Goal: Task Accomplishment & Management: Manage account settings

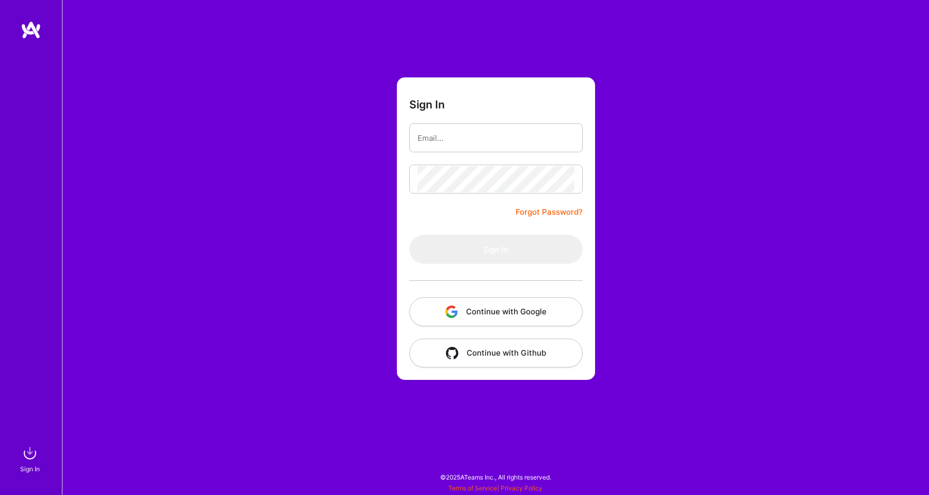
click at [440, 316] on button "Continue with Google" at bounding box center [495, 311] width 173 height 29
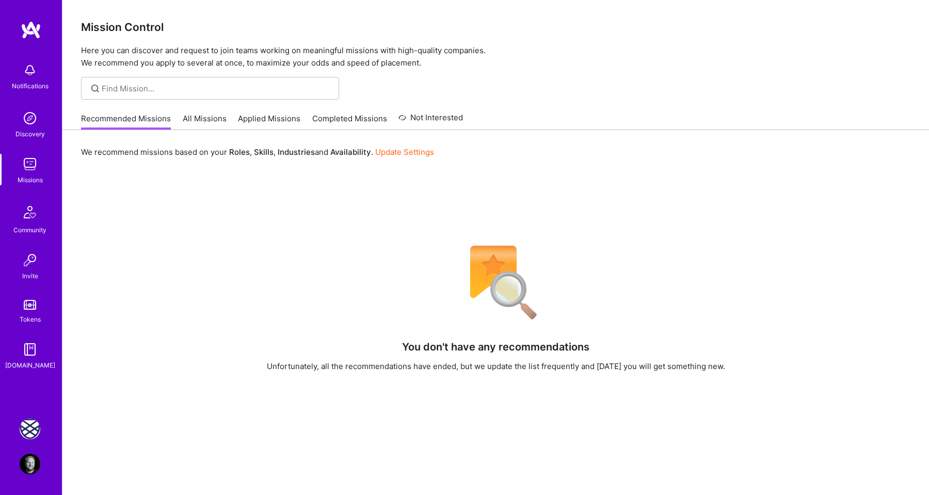
click at [29, 429] on img at bounding box center [30, 429] width 21 height 21
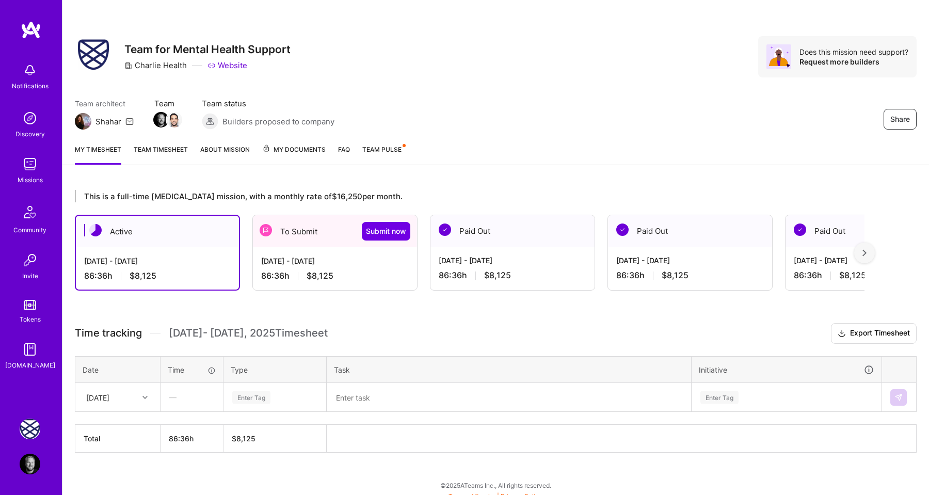
click at [312, 266] on div "[DATE] - [DATE]" at bounding box center [335, 260] width 148 height 11
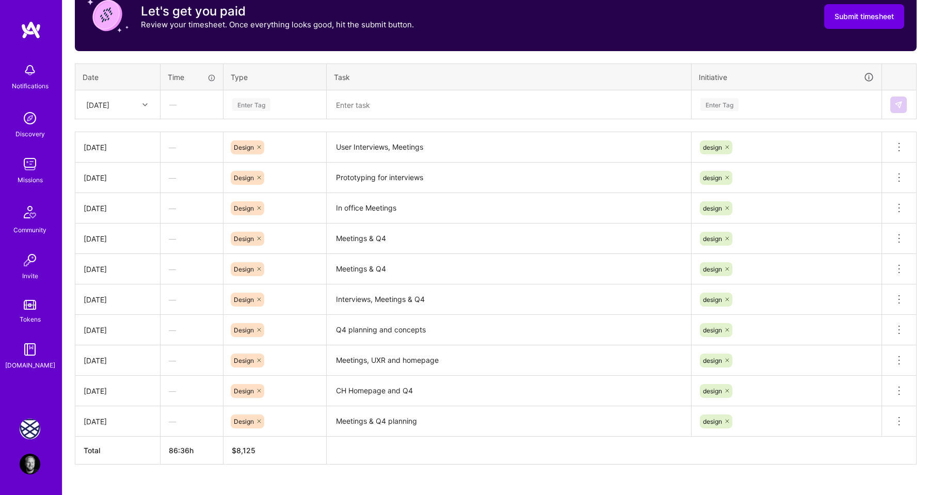
scroll to position [387, 0]
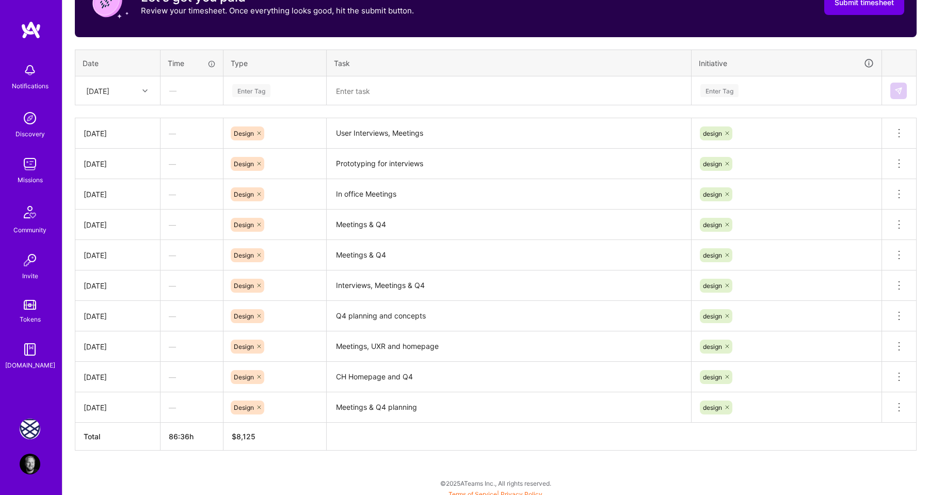
click at [141, 91] on div at bounding box center [146, 90] width 16 height 13
click at [123, 252] on div "[DATE]" at bounding box center [118, 251] width 84 height 19
click at [258, 91] on div "Enter Tag" at bounding box center [251, 91] width 38 height 16
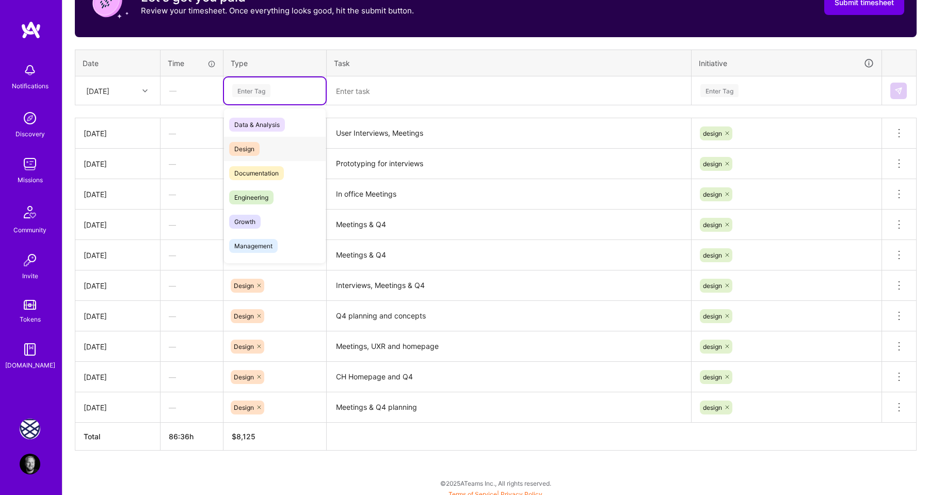
click at [253, 140] on div "Design" at bounding box center [275, 149] width 102 height 24
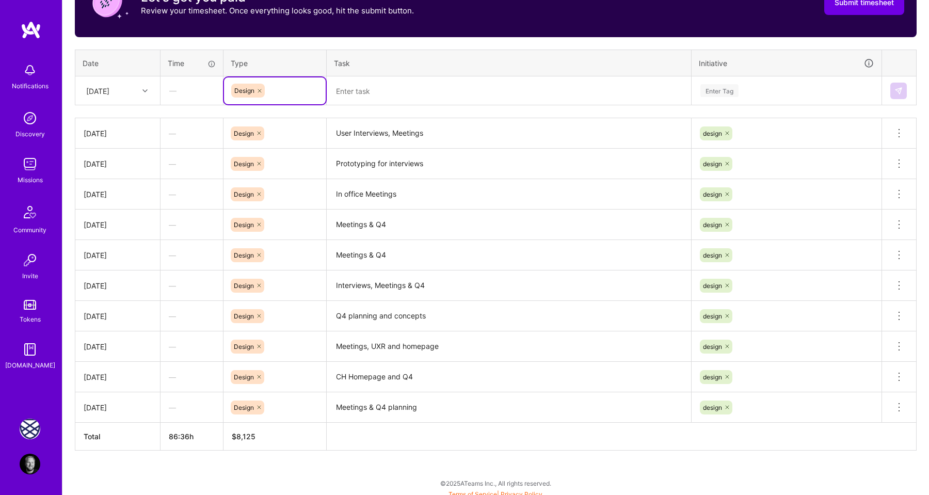
click at [375, 130] on textarea "User Interviews, Meetings" at bounding box center [509, 133] width 362 height 28
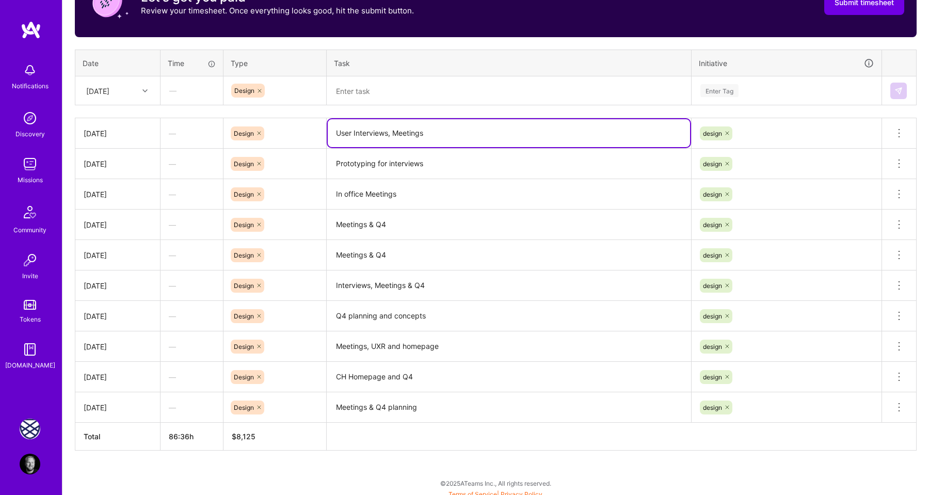
click at [375, 130] on textarea "User Interviews, Meetings" at bounding box center [509, 133] width 362 height 28
click at [360, 86] on textarea at bounding box center [509, 90] width 362 height 27
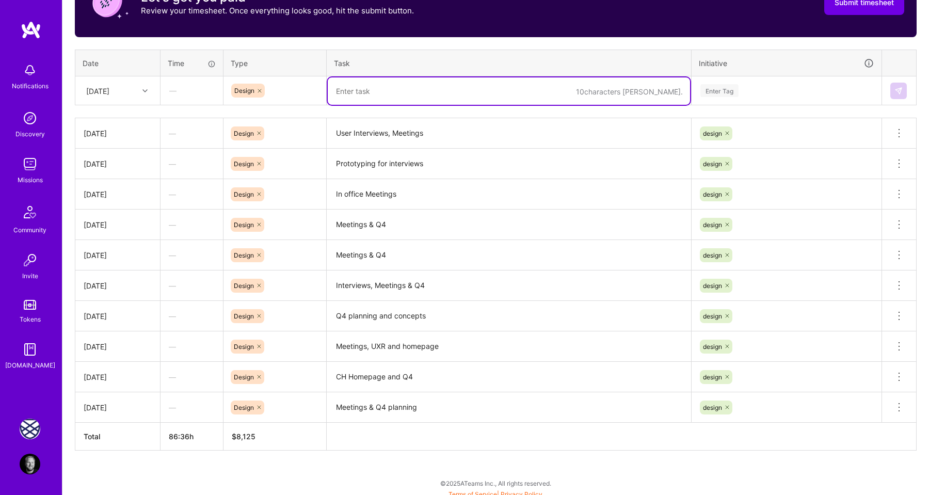
paste textarea "User Interviews, Meetings"
type textarea "User Interviews, Meetings"
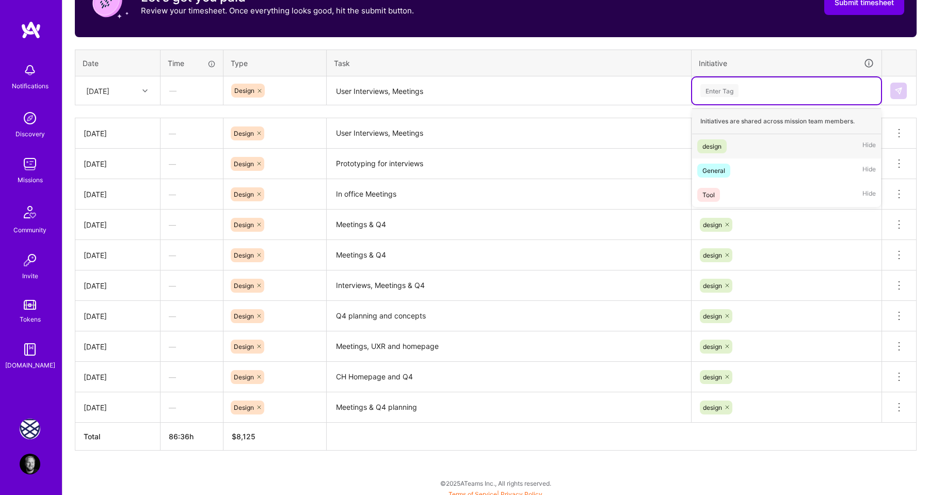
click at [722, 92] on div "Enter Tag" at bounding box center [719, 91] width 38 height 16
click at [720, 142] on div "design" at bounding box center [711, 146] width 19 height 11
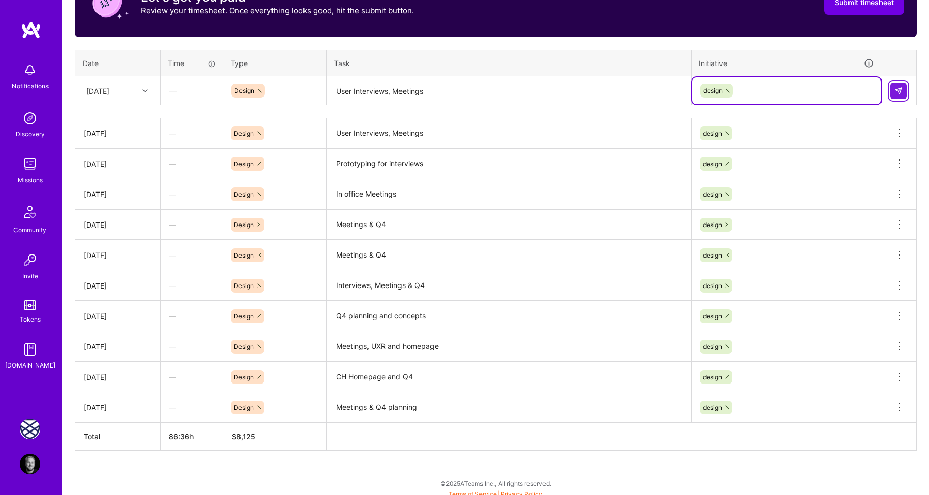
click at [897, 93] on img at bounding box center [898, 91] width 8 height 8
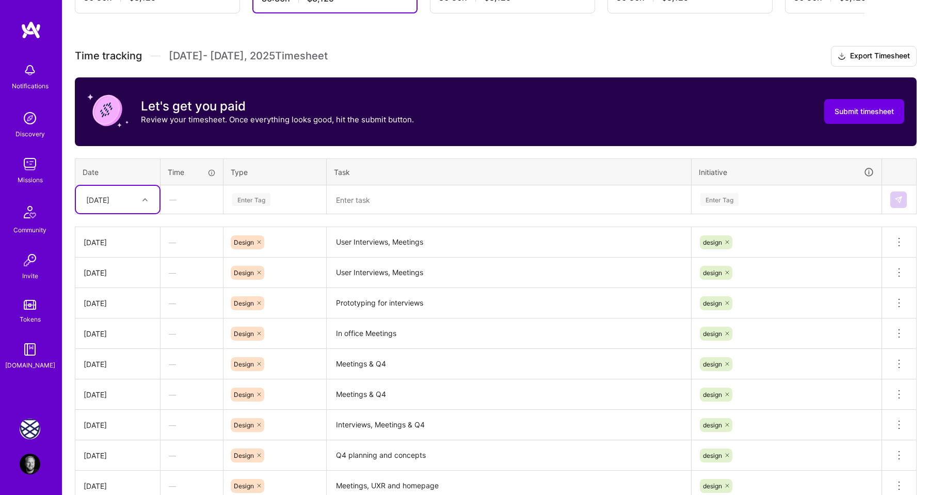
scroll to position [255, 0]
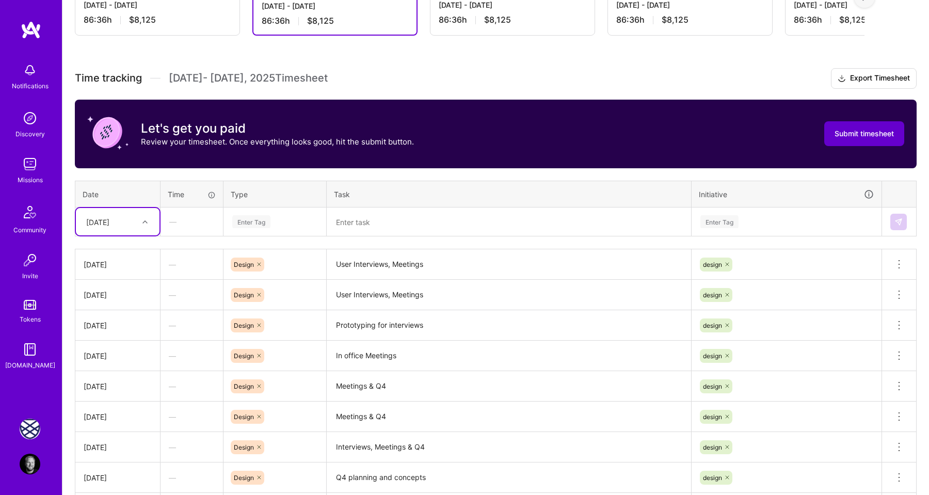
click at [837, 133] on span "Submit timesheet" at bounding box center [864, 134] width 59 height 10
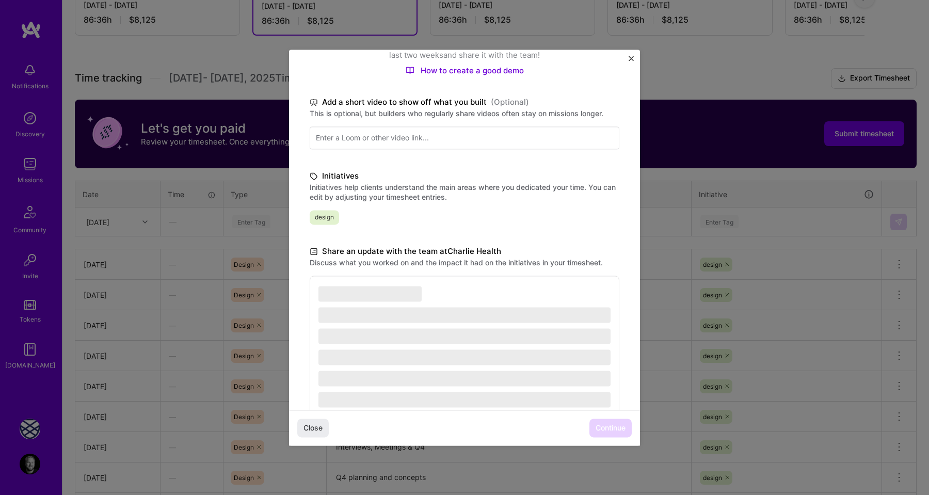
scroll to position [153, 0]
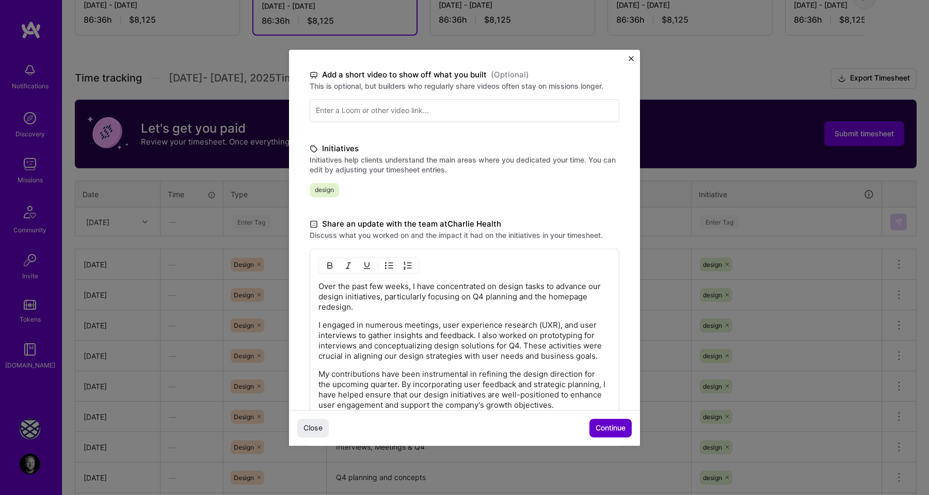
click at [615, 431] on span "Continue" at bounding box center [611, 428] width 30 height 10
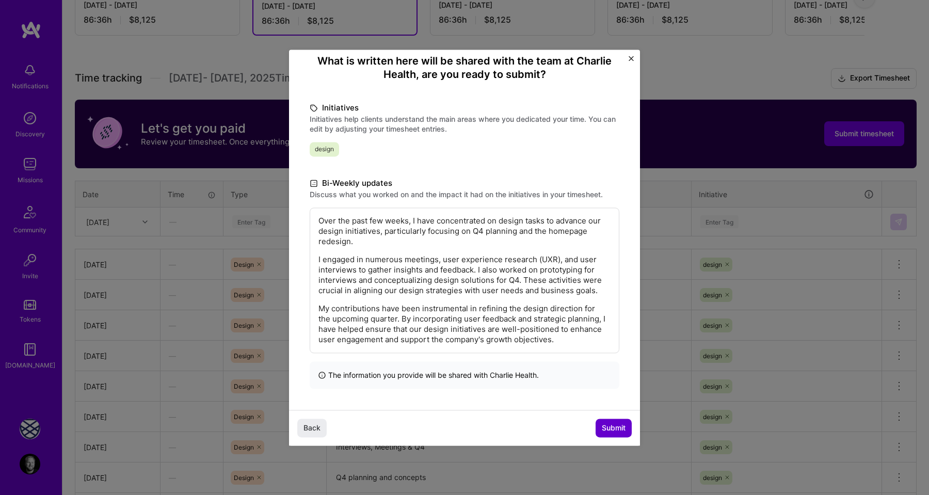
scroll to position [50, 0]
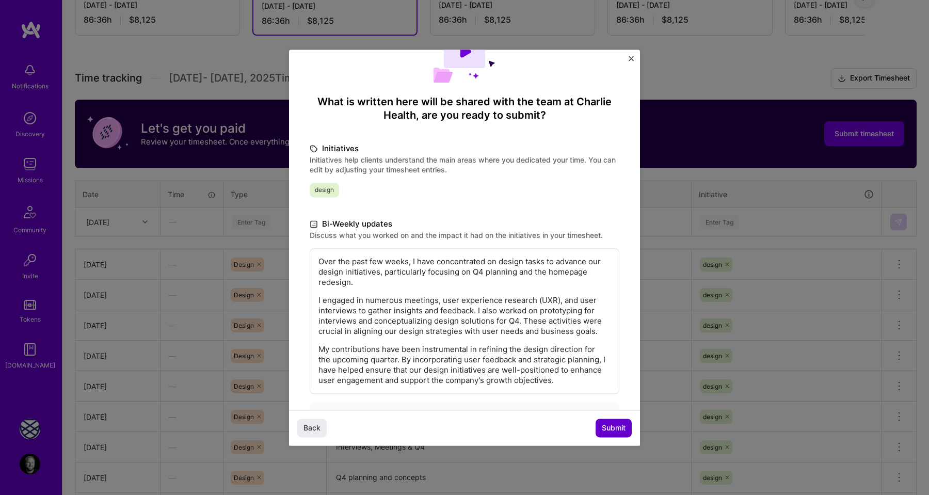
click at [611, 426] on span "Submit" at bounding box center [614, 428] width 24 height 10
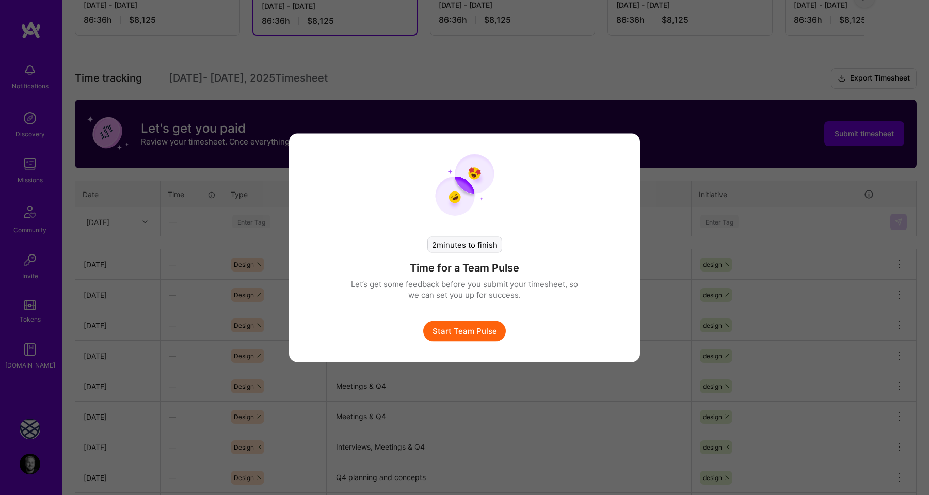
click at [474, 333] on button "Start Team Pulse" at bounding box center [464, 330] width 83 height 21
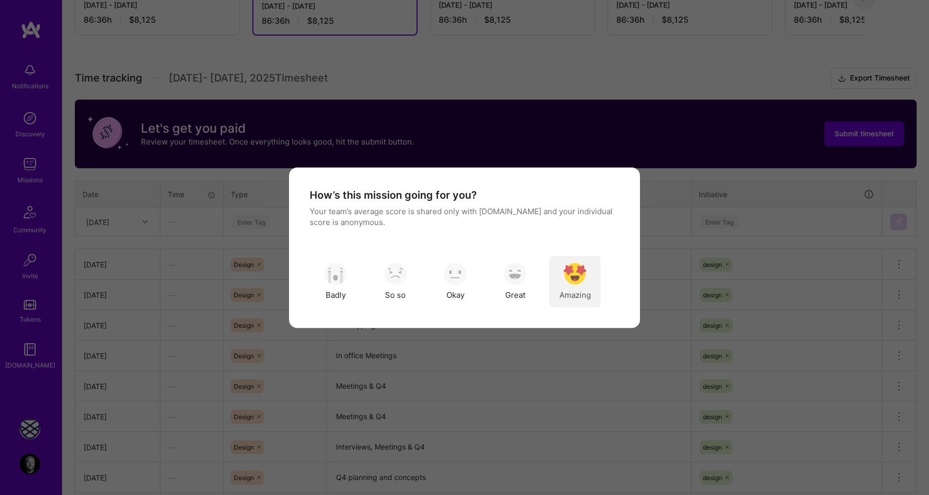
click at [563, 276] on div "Amazing" at bounding box center [575, 281] width 52 height 52
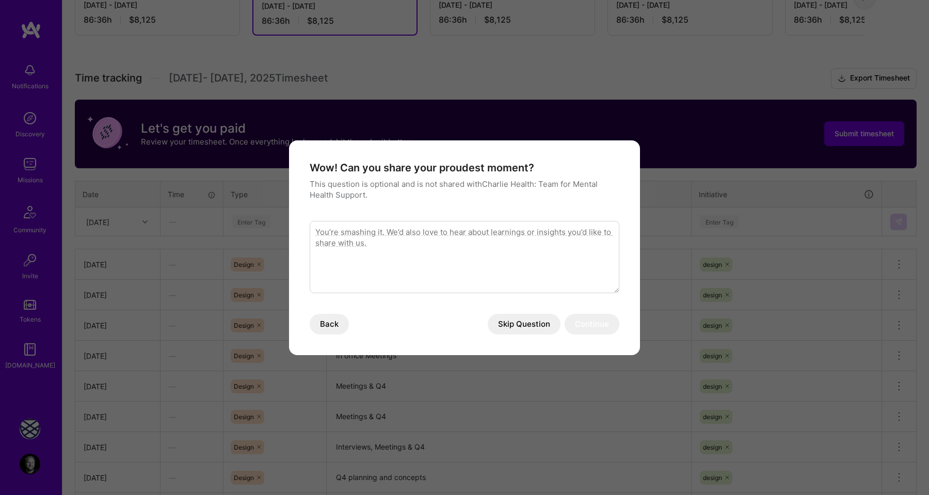
click at [519, 322] on button "Skip Question" at bounding box center [524, 324] width 73 height 21
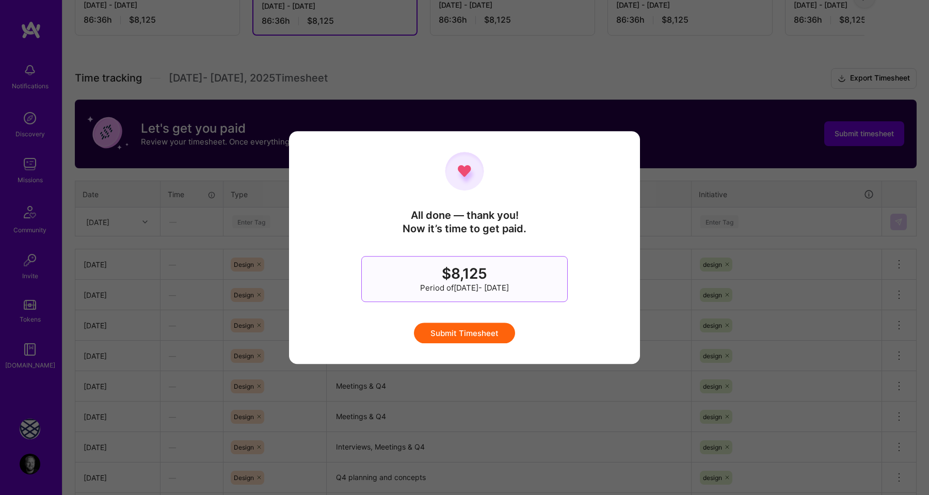
click at [478, 336] on button "Submit Timesheet" at bounding box center [464, 333] width 101 height 21
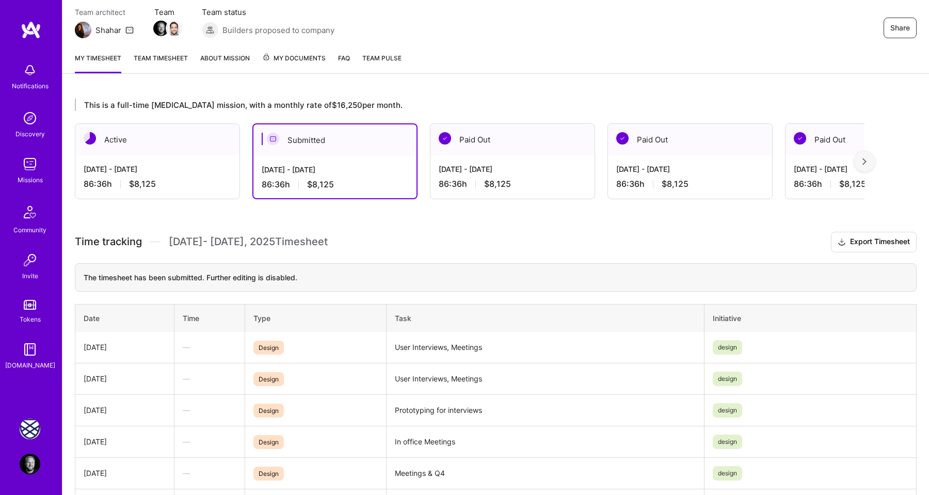
scroll to position [87, 0]
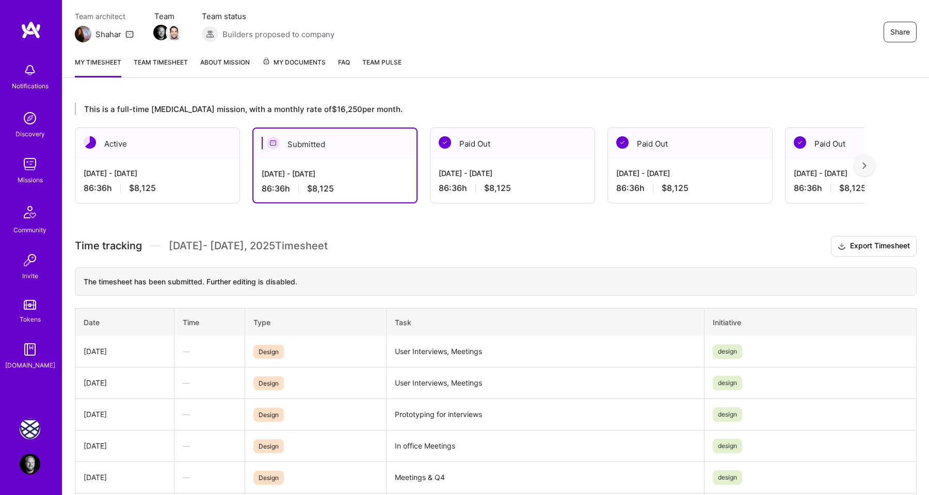
click at [389, 100] on div "This is a full-time [MEDICAL_DATA] mission, with a monthly rate of $16,250 per …" at bounding box center [495, 425] width 867 height 670
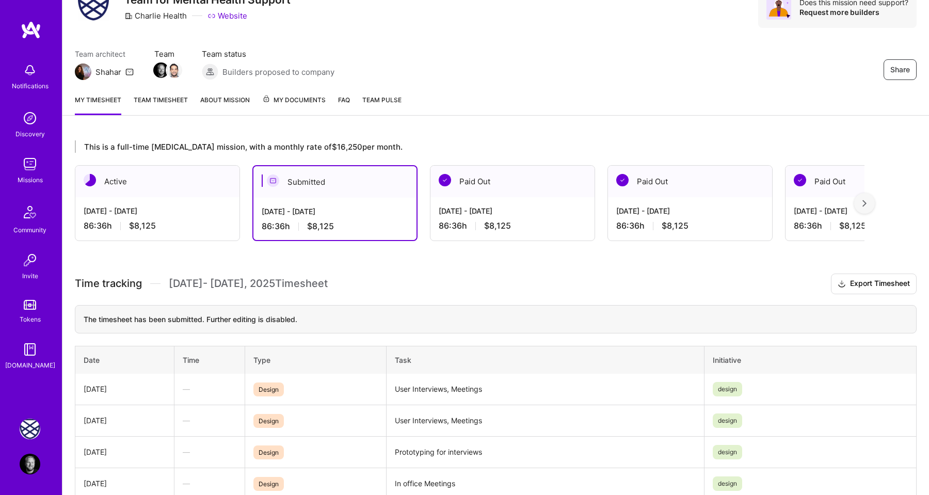
scroll to position [39, 0]
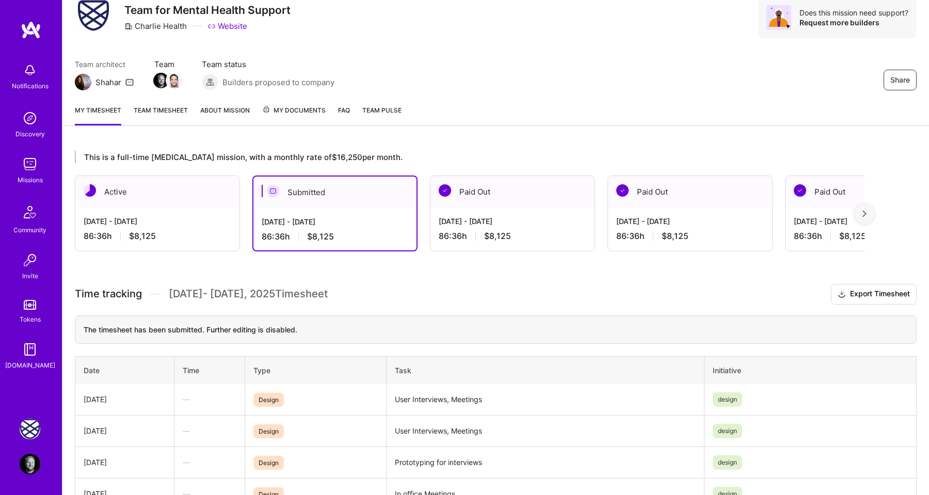
click at [393, 138] on div "This is a full-time [MEDICAL_DATA] mission, with a monthly rate of $16,250 per …" at bounding box center [495, 473] width 867 height 670
click at [35, 119] on img at bounding box center [30, 118] width 21 height 21
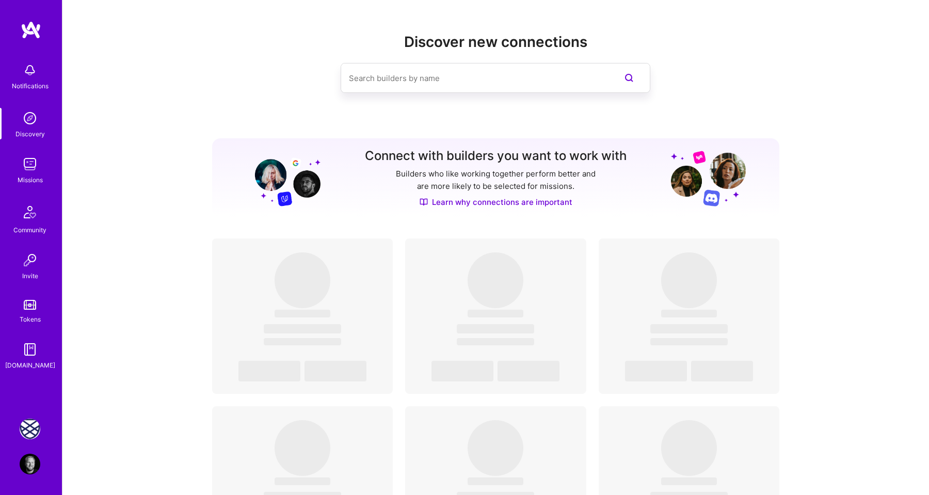
click at [22, 162] on img at bounding box center [30, 164] width 21 height 21
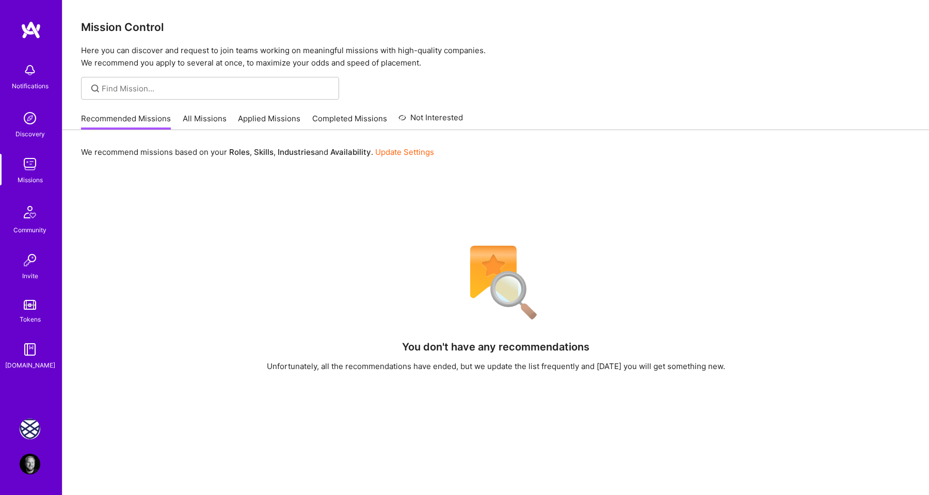
click at [198, 198] on div "We recommend missions based on your Roles , Skills , Industries and Availabilit…" at bounding box center [495, 388] width 867 height 517
click at [206, 119] on link "All Missions" at bounding box center [205, 121] width 44 height 17
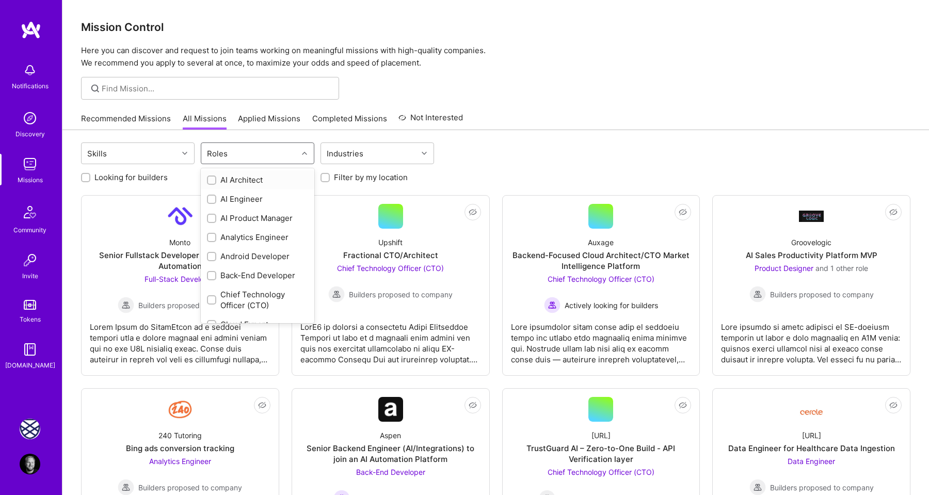
click at [267, 146] on div "Roles" at bounding box center [249, 153] width 97 height 21
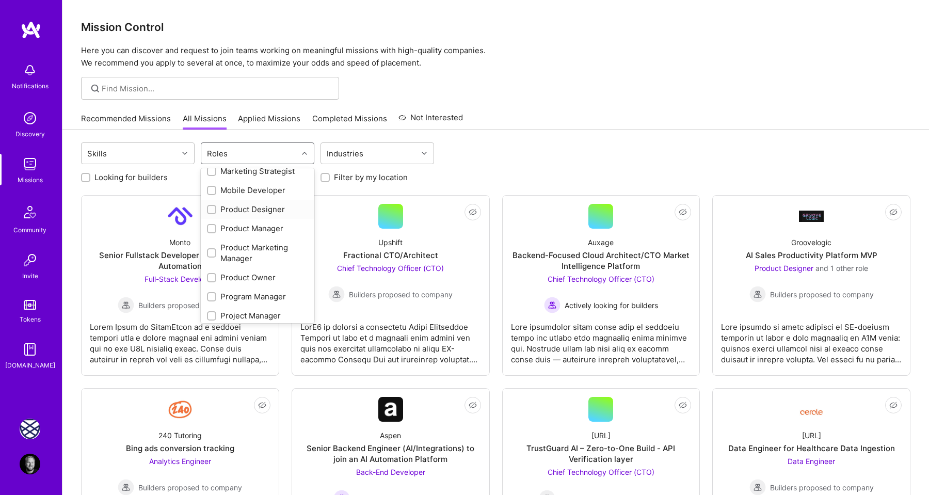
click at [215, 210] on div at bounding box center [211, 209] width 9 height 9
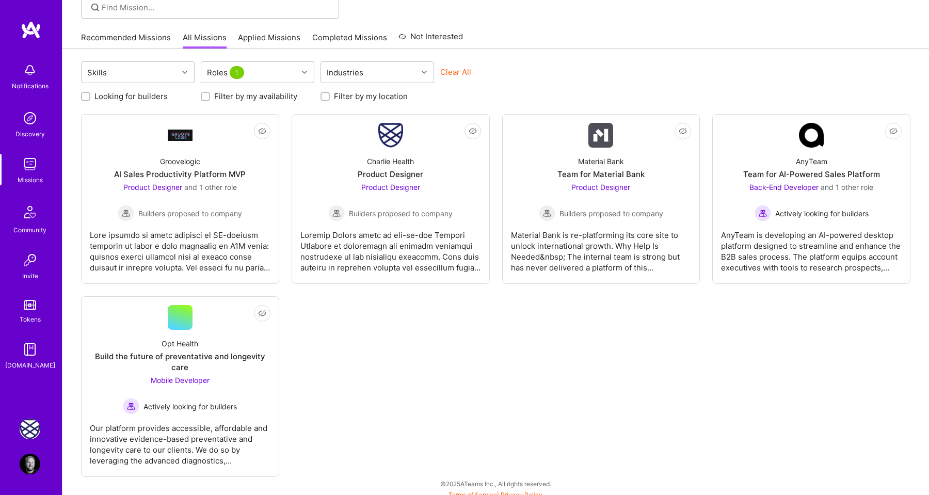
scroll to position [88, 0]
